Goal: Browse casually: Explore the website without a specific task or goal

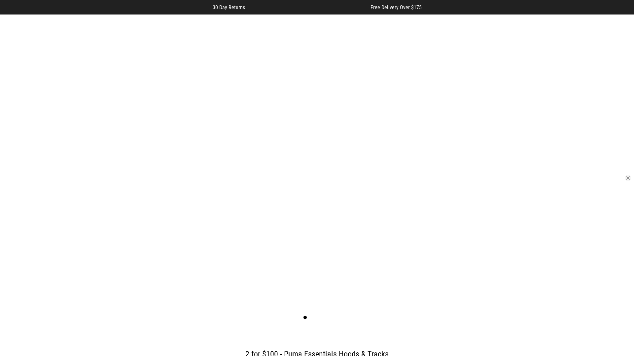
click at [628, 178] on button "button" at bounding box center [627, 178] width 7 height 7
